Goal: Transaction & Acquisition: Purchase product/service

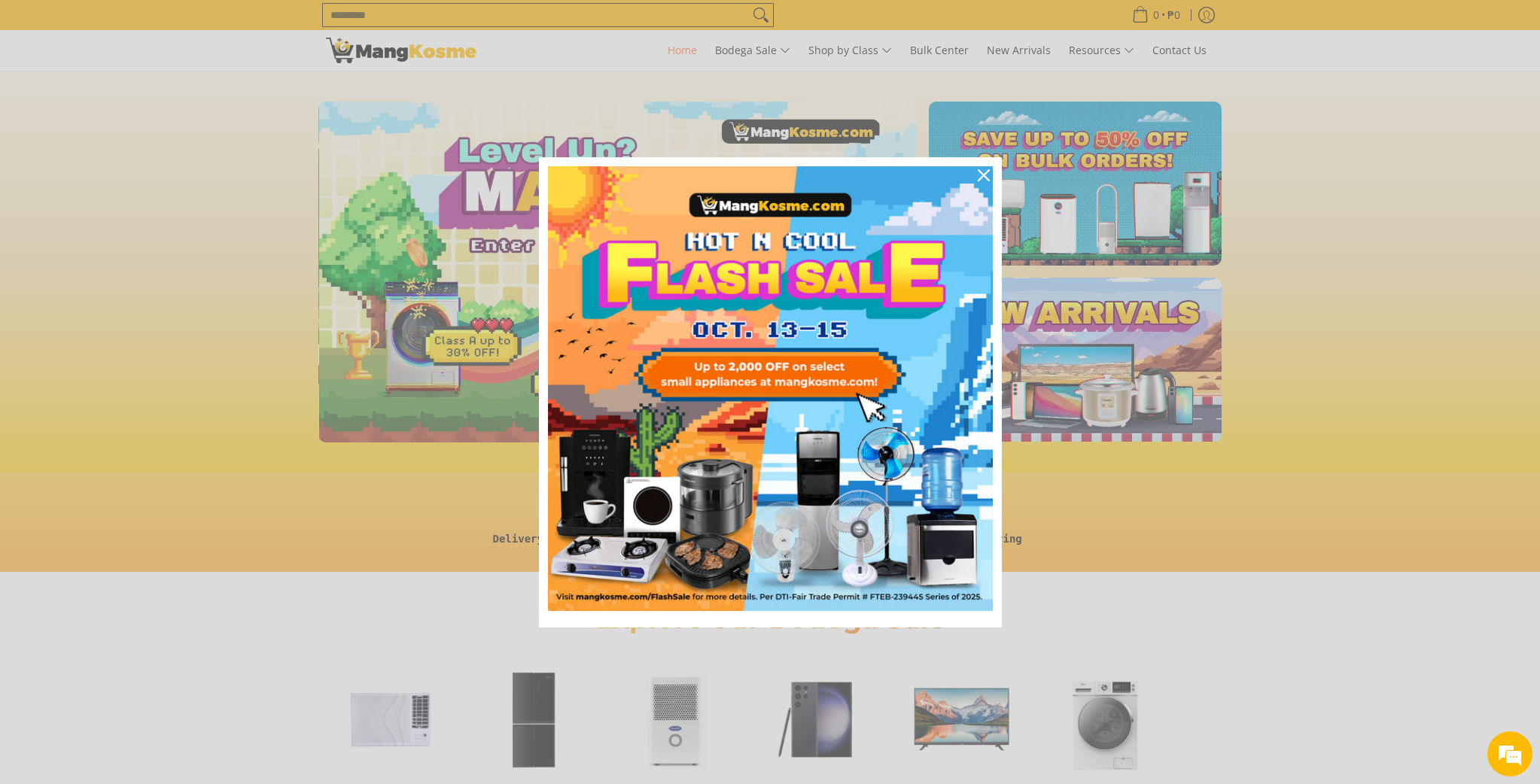
scroll to position [0, 598]
click at [982, 171] on icon "close icon" at bounding box center [983, 175] width 12 height 12
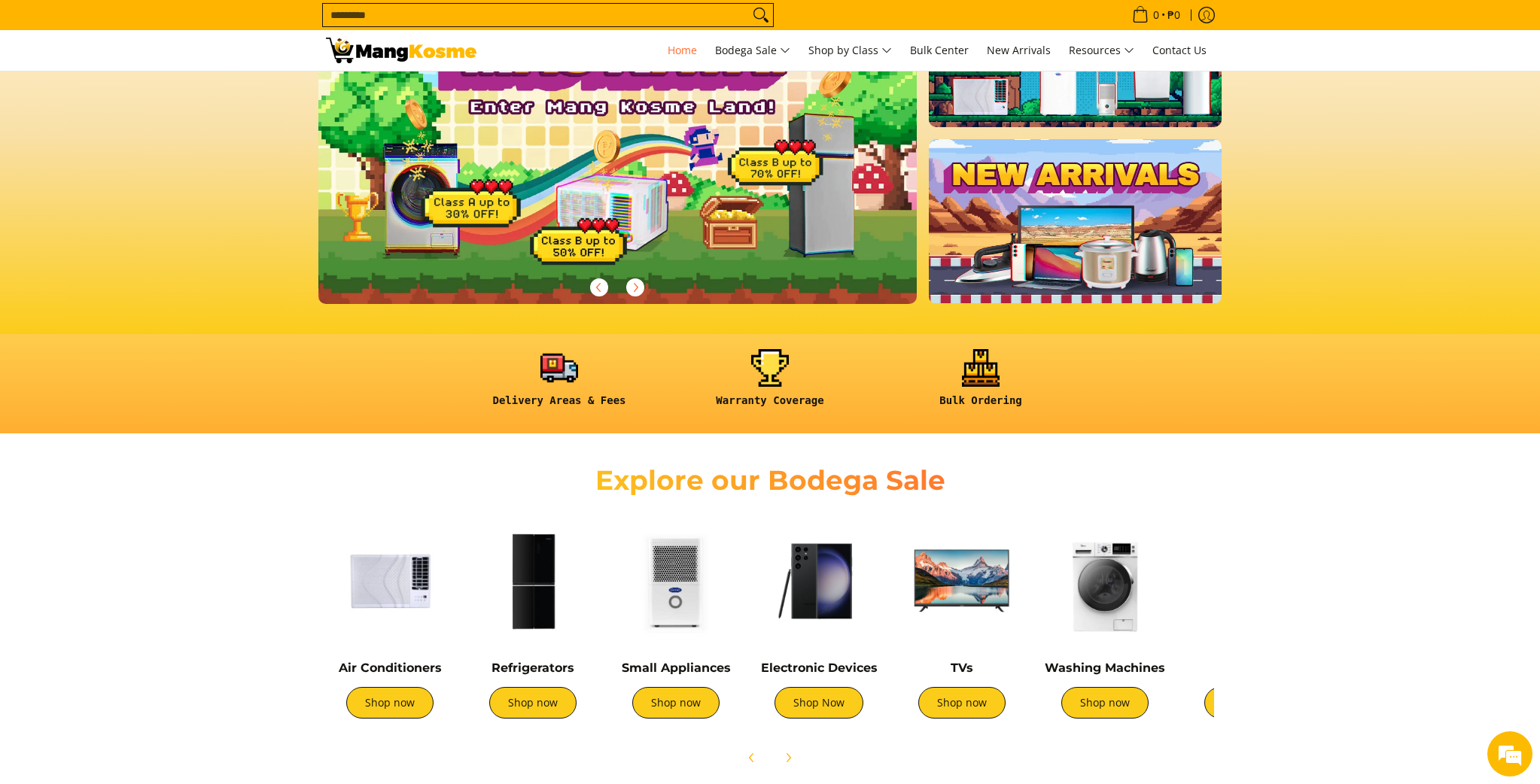
scroll to position [0, 0]
click at [412, 592] on img at bounding box center [390, 581] width 128 height 128
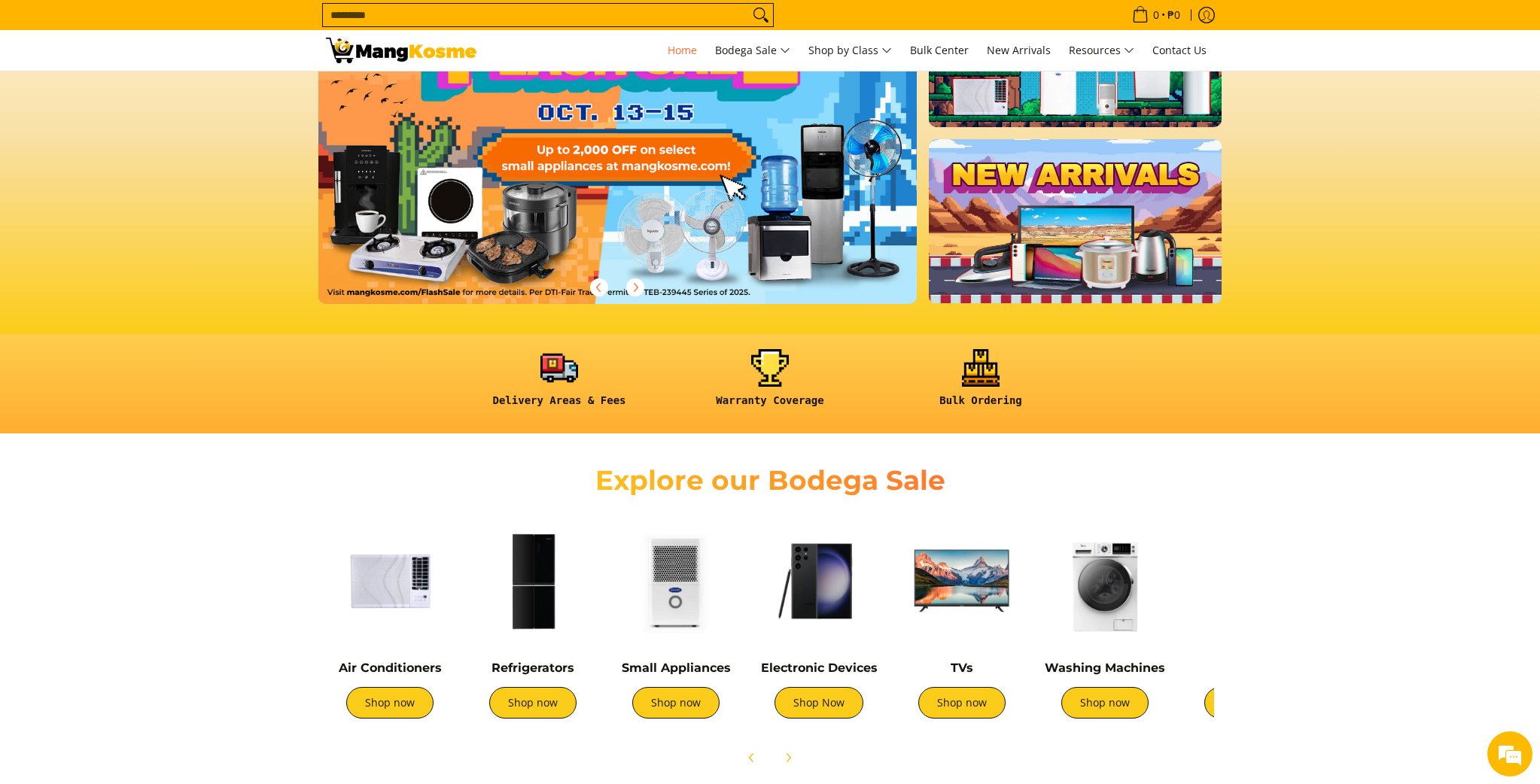
scroll to position [117, 0]
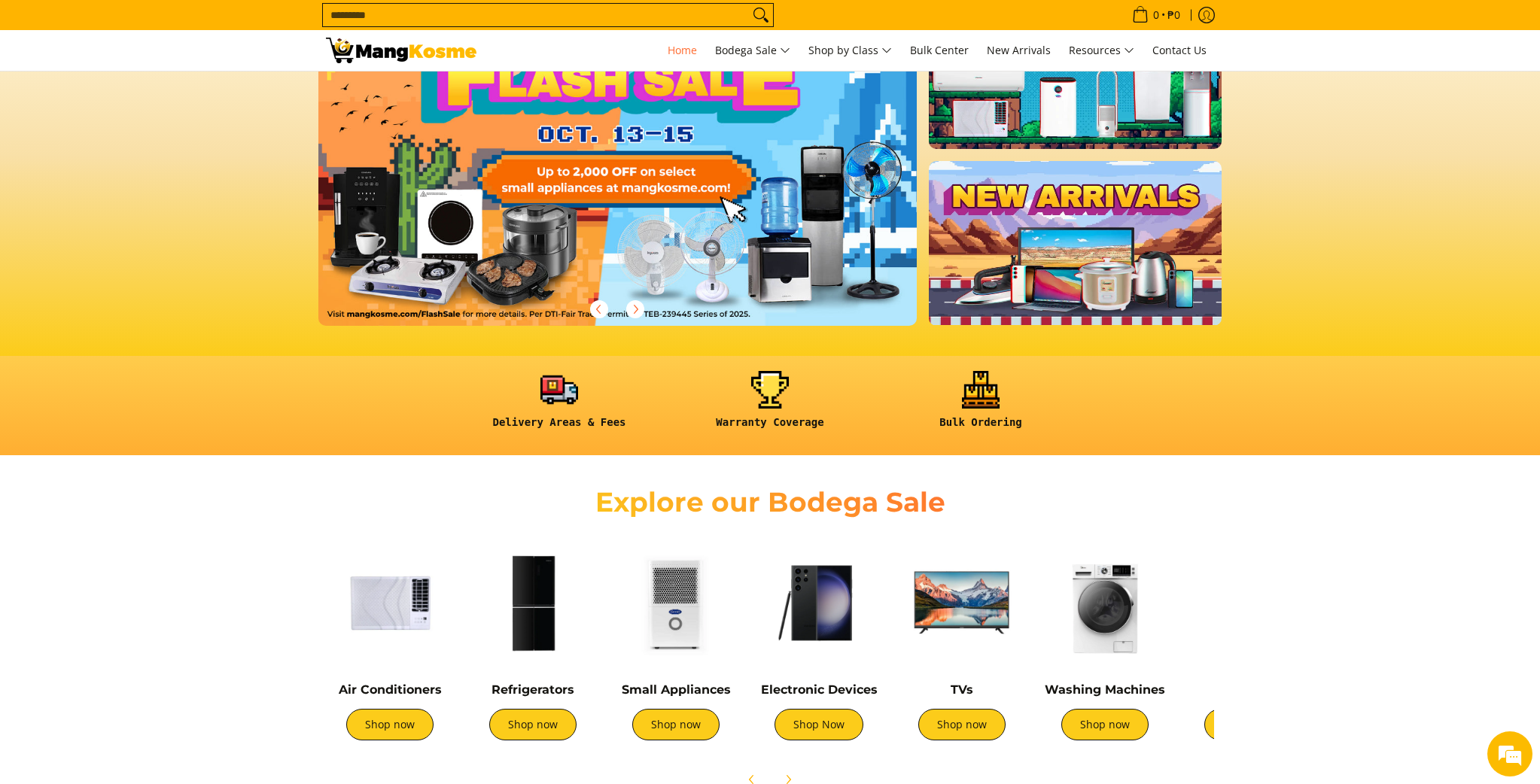
click at [407, 572] on img at bounding box center [390, 603] width 128 height 128
